Goal: Find specific page/section: Find specific page/section

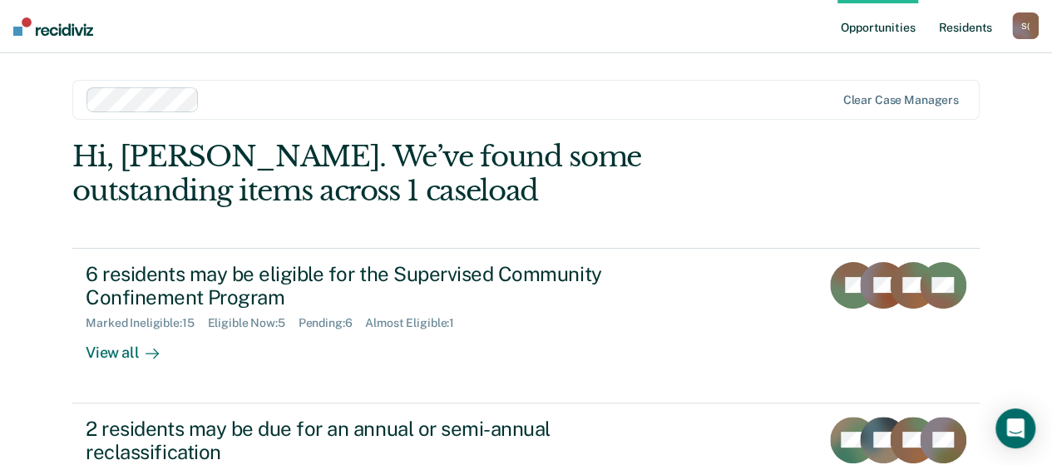
click at [958, 34] on link "Resident s" at bounding box center [964, 26] width 61 height 53
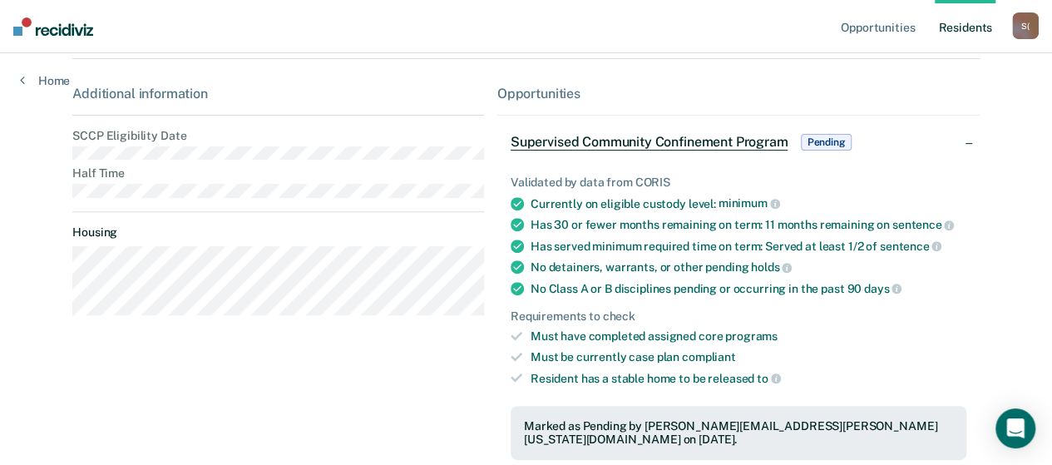
scroll to position [249, 0]
